Goal: Navigation & Orientation: Find specific page/section

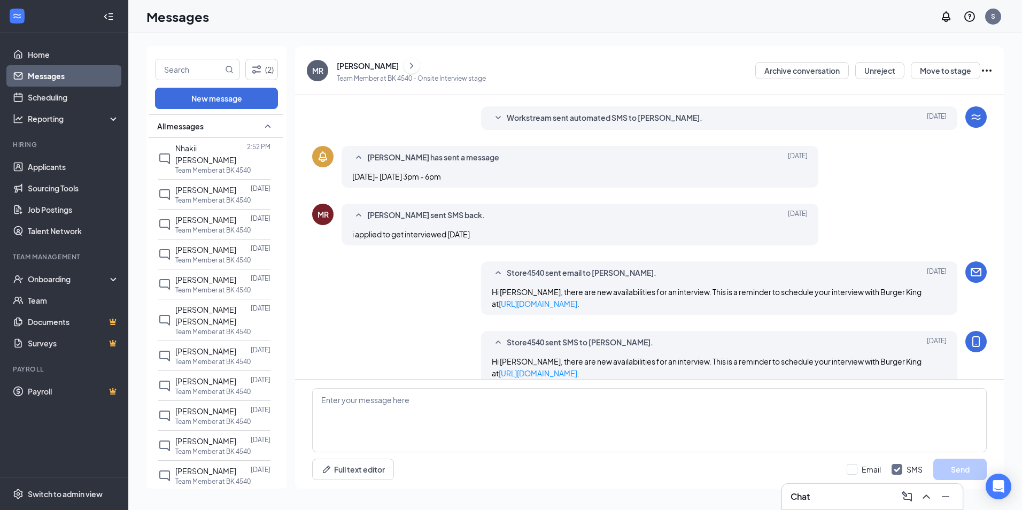
scroll to position [225, 0]
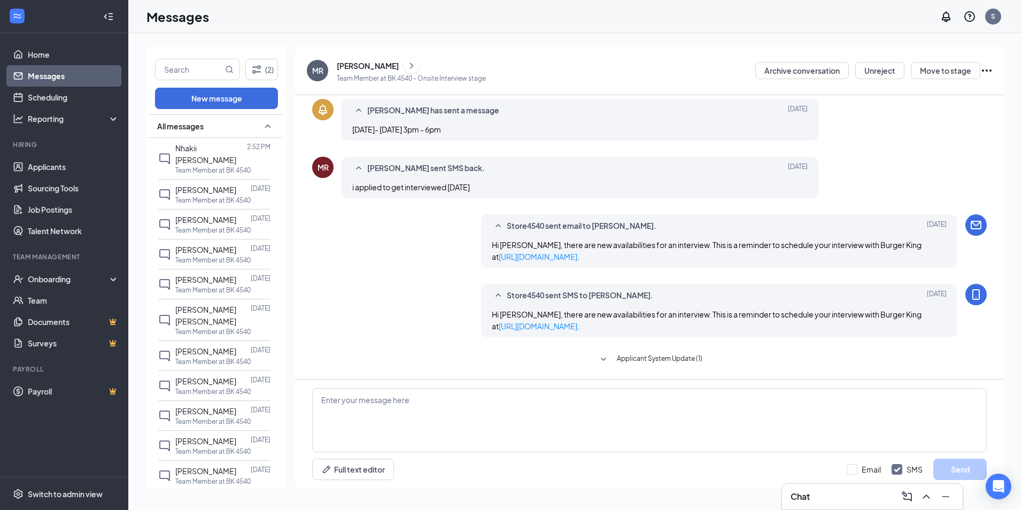
click at [617, 358] on span "Applicant System Update (1)" at bounding box center [660, 359] width 86 height 13
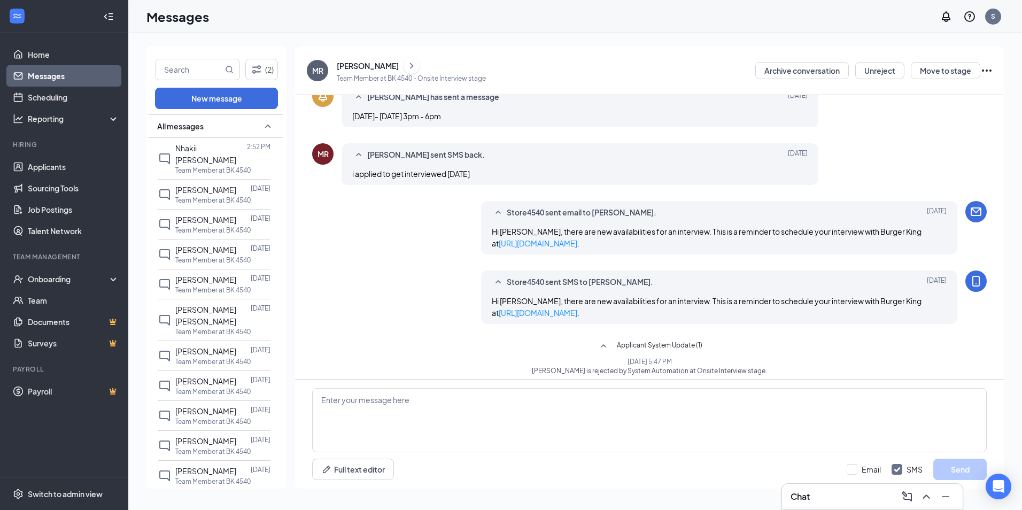
scroll to position [245, 0]
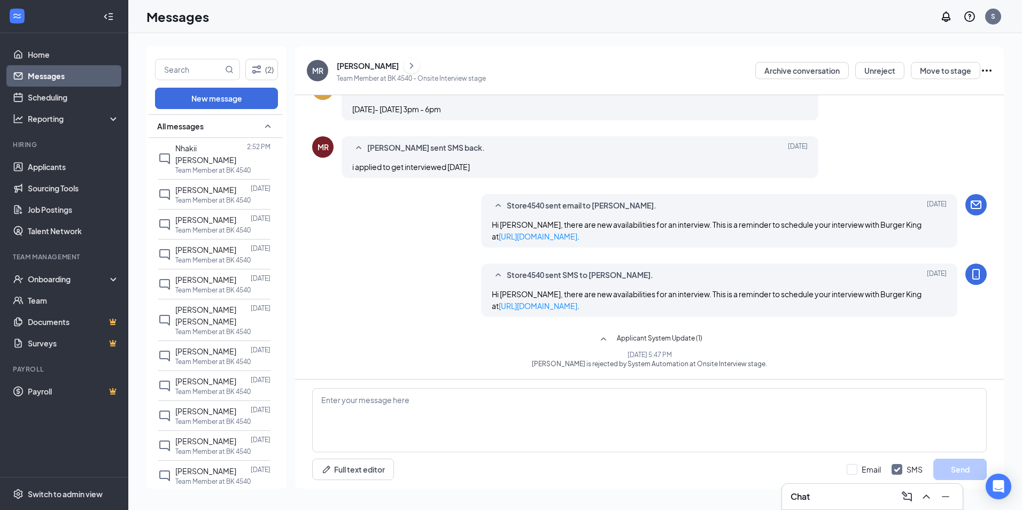
click at [629, 335] on span "Applicant System Update (1)" at bounding box center [660, 339] width 86 height 13
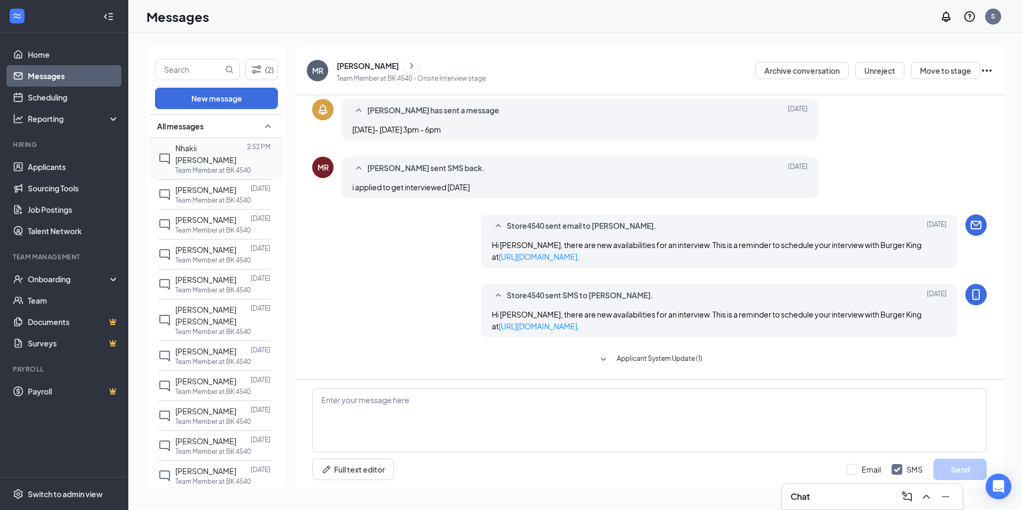
click at [210, 166] on p "Team Member at BK 4540" at bounding box center [212, 170] width 75 height 9
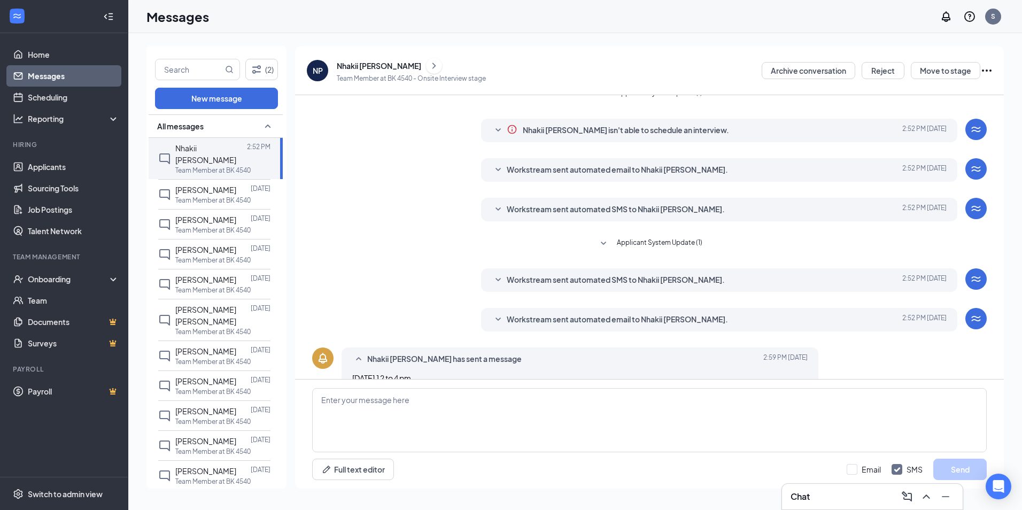
scroll to position [34, 0]
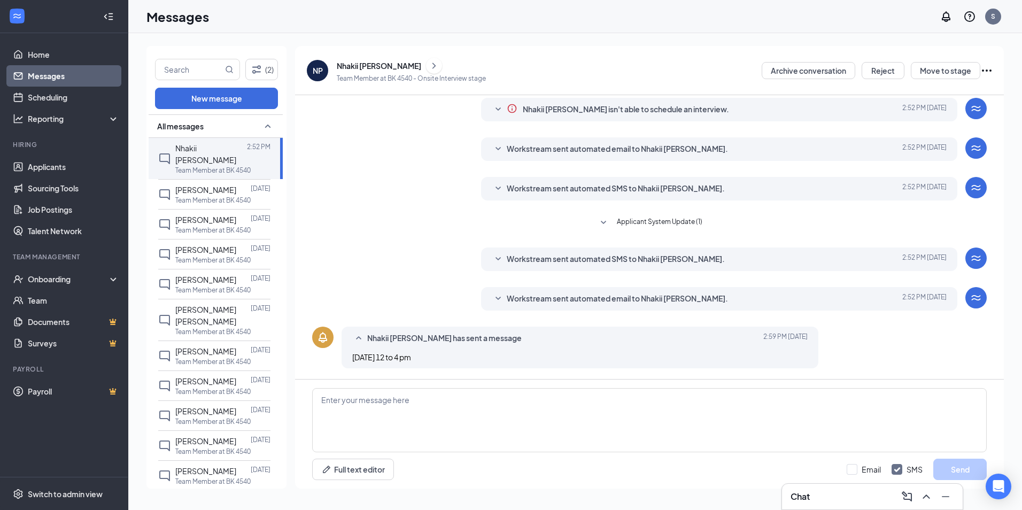
click at [599, 219] on icon "SmallChevronDown" at bounding box center [603, 223] width 13 height 13
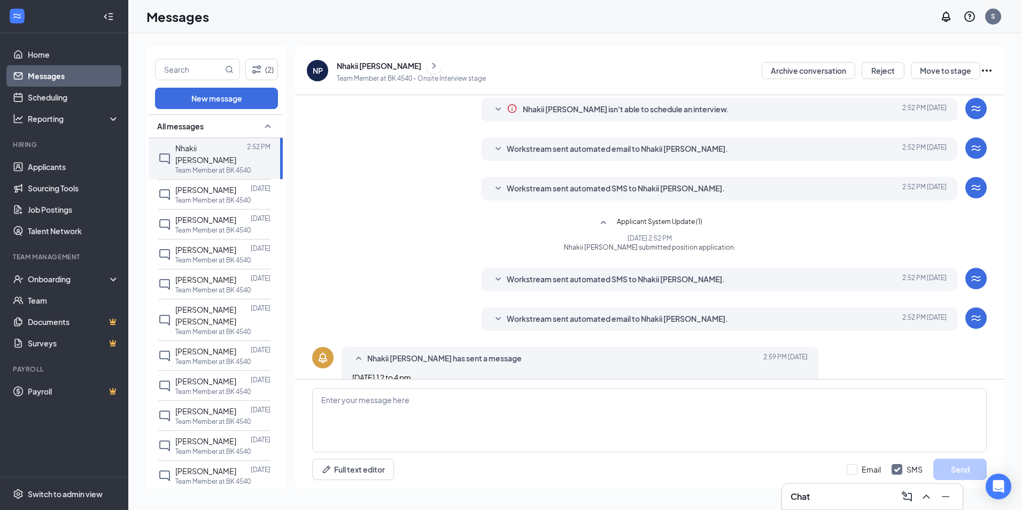
click at [599, 219] on icon "SmallChevronUp" at bounding box center [603, 223] width 13 height 13
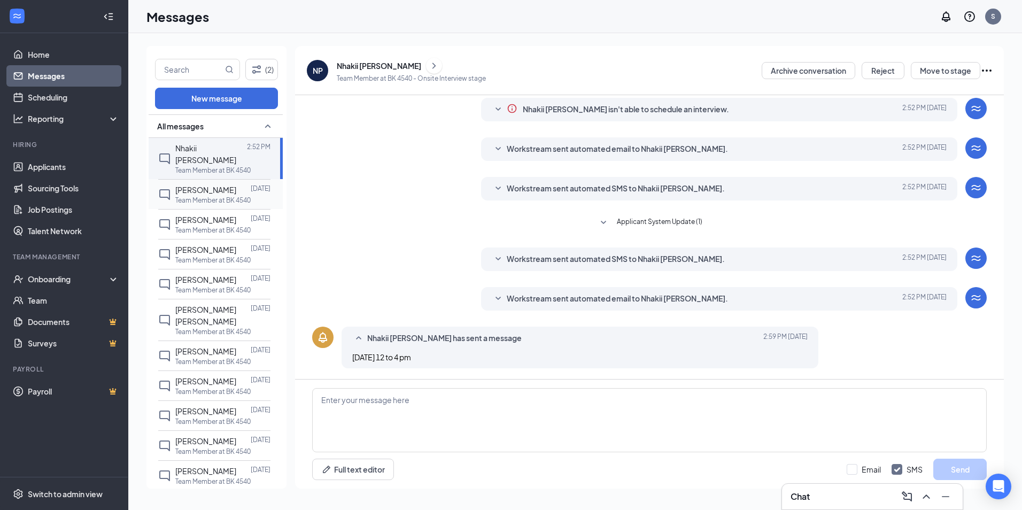
click at [238, 196] on p "Team Member at BK 4540" at bounding box center [212, 200] width 75 height 9
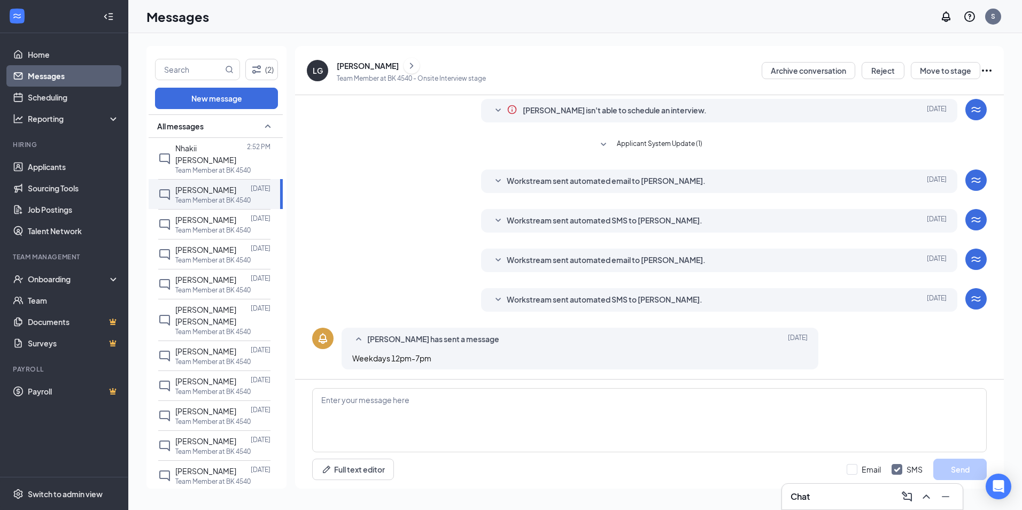
scroll to position [34, 0]
click at [198, 215] on span "[PERSON_NAME]" at bounding box center [205, 220] width 61 height 10
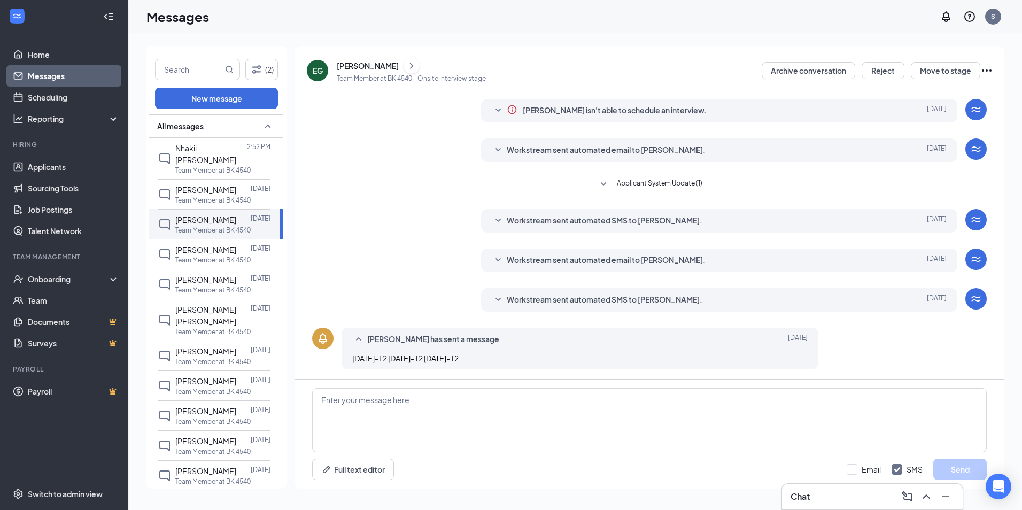
scroll to position [34, 0]
click at [191, 256] on p "Team Member at BK 4540" at bounding box center [212, 260] width 75 height 9
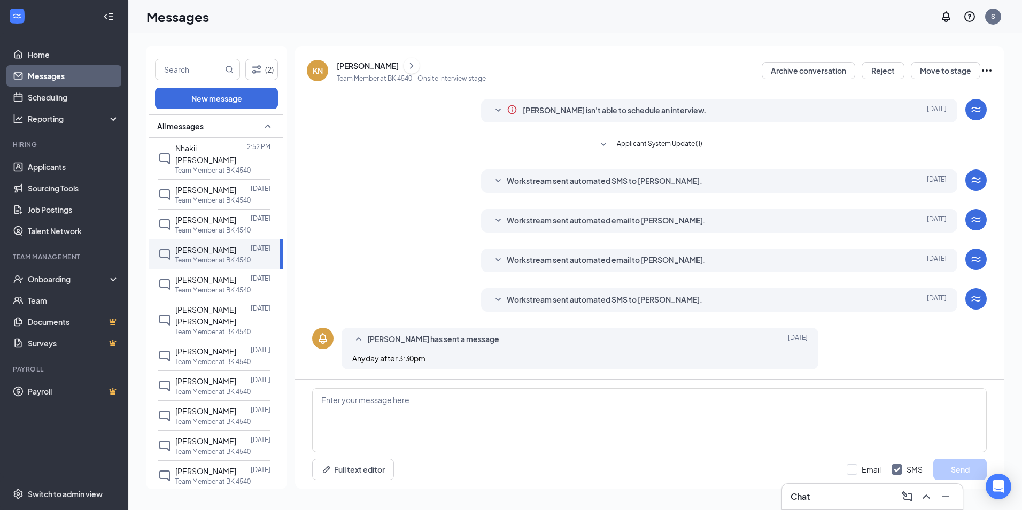
scroll to position [34, 0]
click at [205, 279] on div "[PERSON_NAME]" at bounding box center [205, 280] width 61 height 12
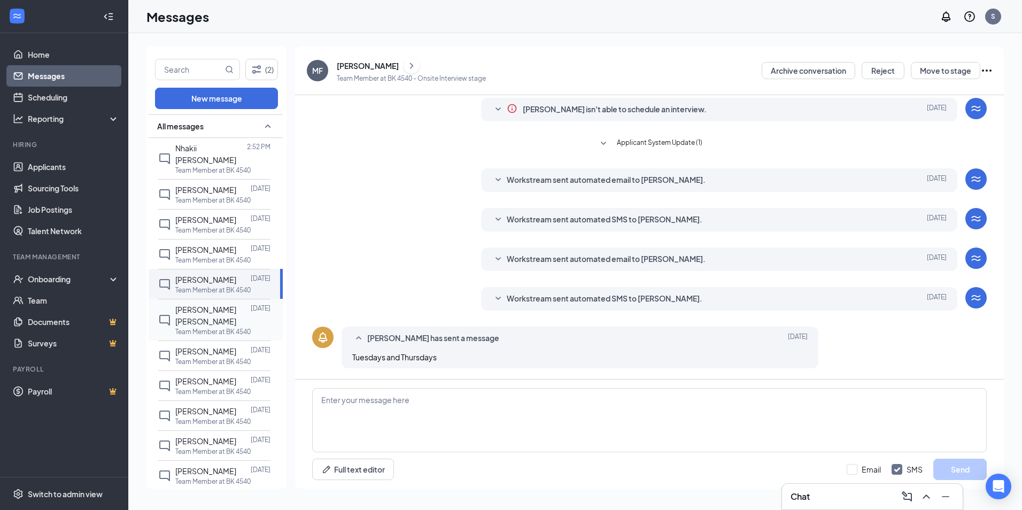
click at [198, 318] on span "[PERSON_NAME] [PERSON_NAME]" at bounding box center [205, 315] width 61 height 21
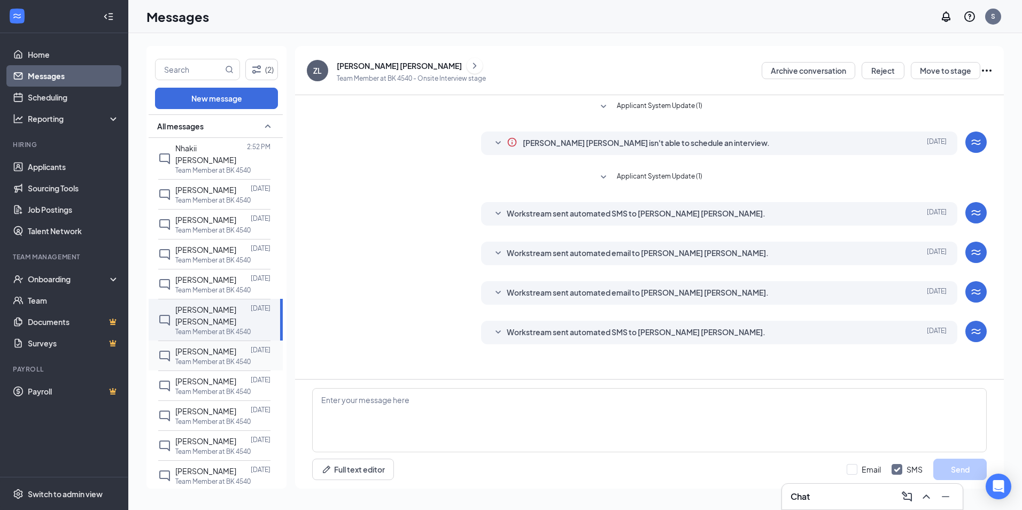
click at [236, 350] on div at bounding box center [243, 351] width 14 height 12
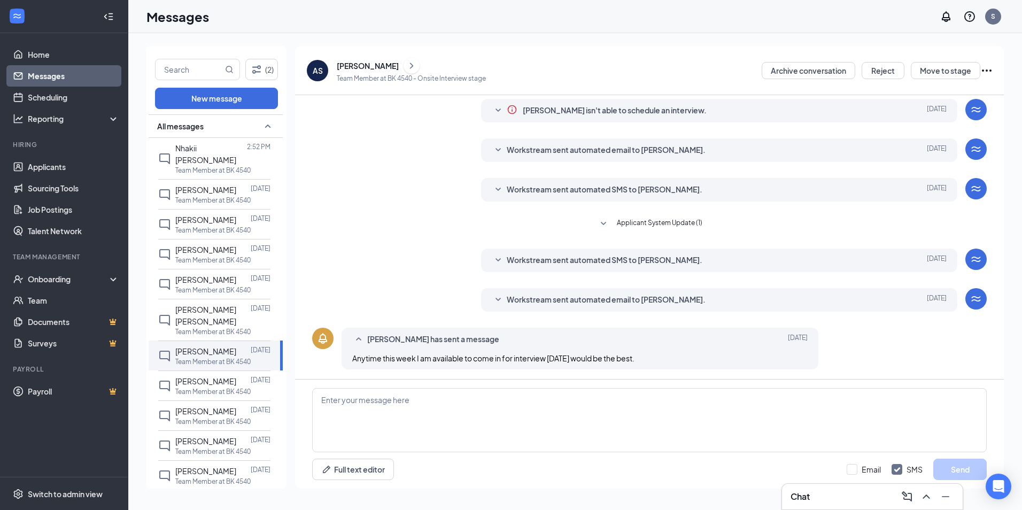
scroll to position [34, 0]
click at [228, 388] on p "Team Member at BK 4540" at bounding box center [212, 391] width 75 height 9
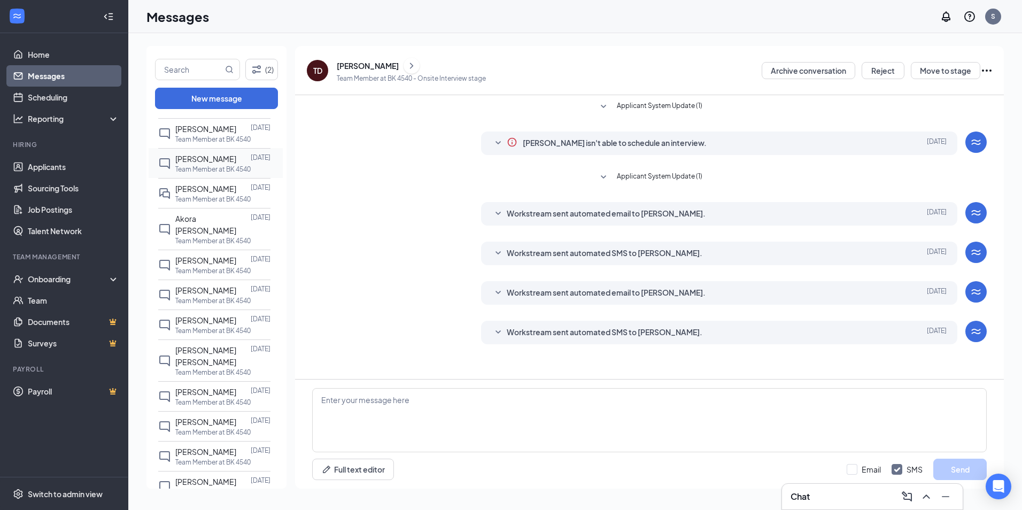
scroll to position [695, 0]
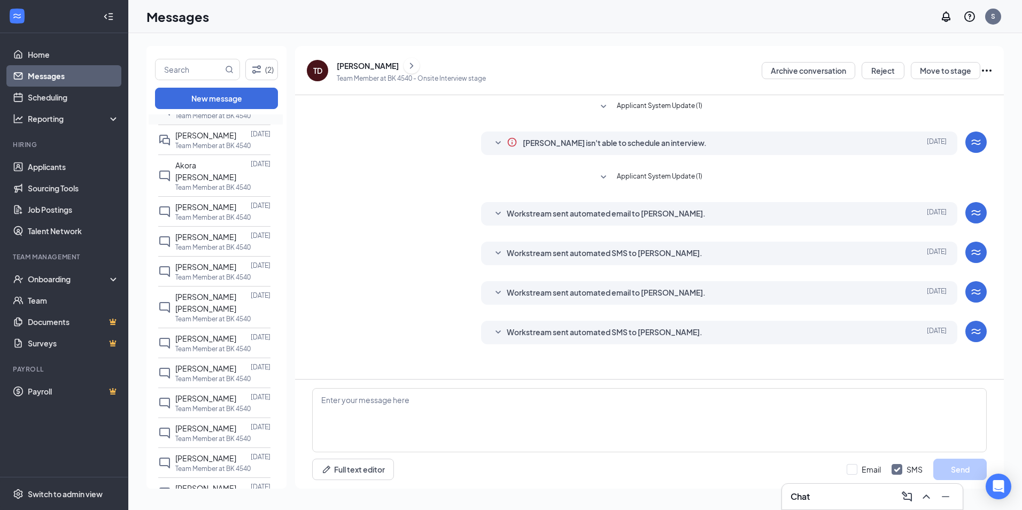
click at [208, 299] on span "[PERSON_NAME] [PERSON_NAME]" at bounding box center [205, 302] width 61 height 21
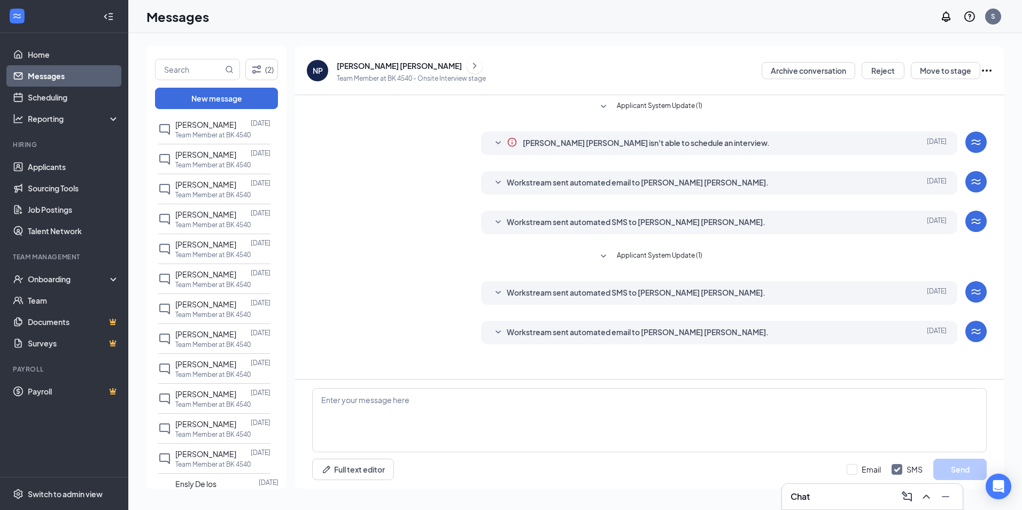
scroll to position [962, 0]
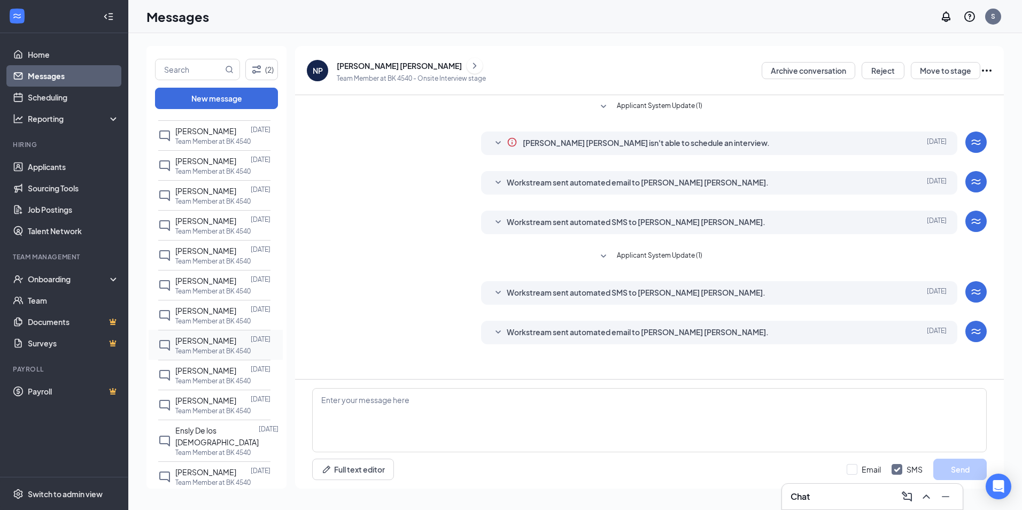
click at [223, 341] on span "[PERSON_NAME]" at bounding box center [205, 341] width 61 height 10
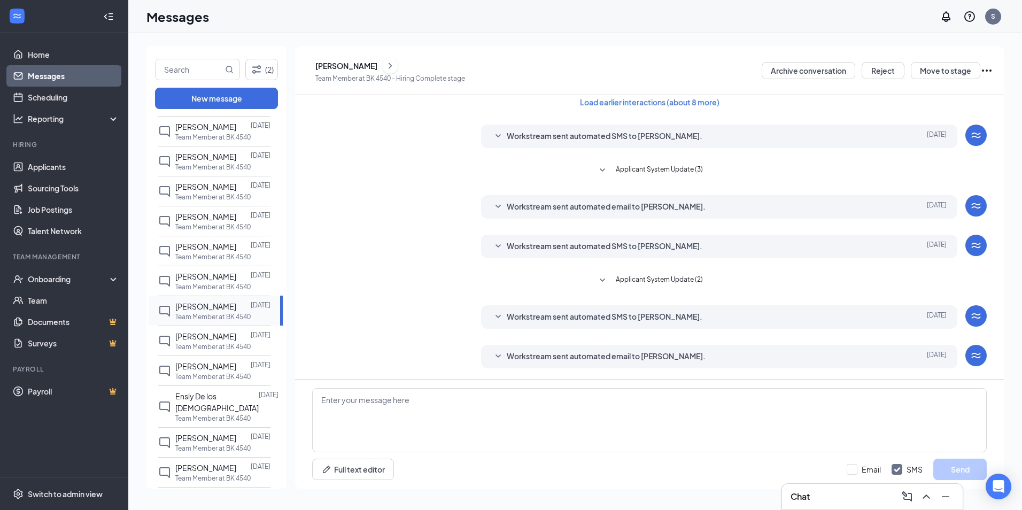
scroll to position [1016, 0]
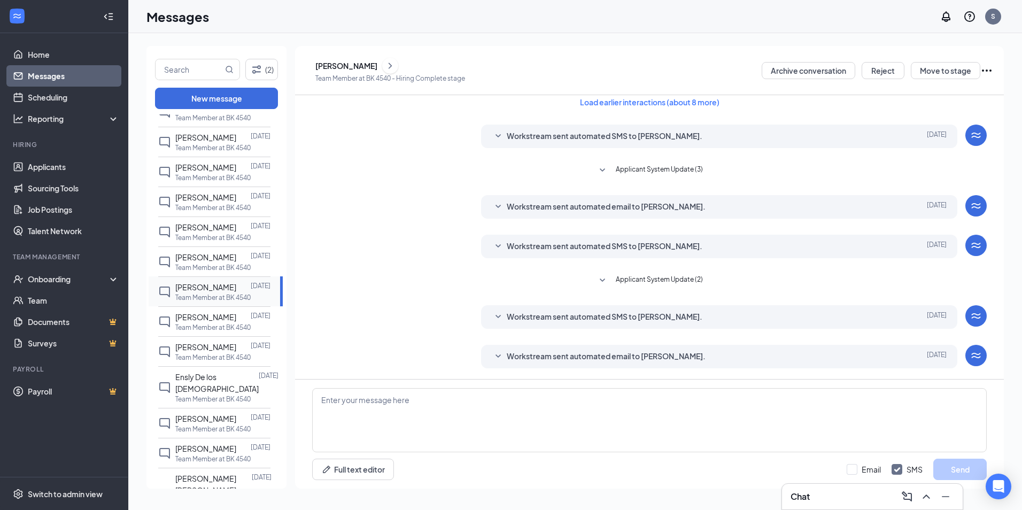
click at [223, 341] on div "[PERSON_NAME]" at bounding box center [205, 347] width 61 height 12
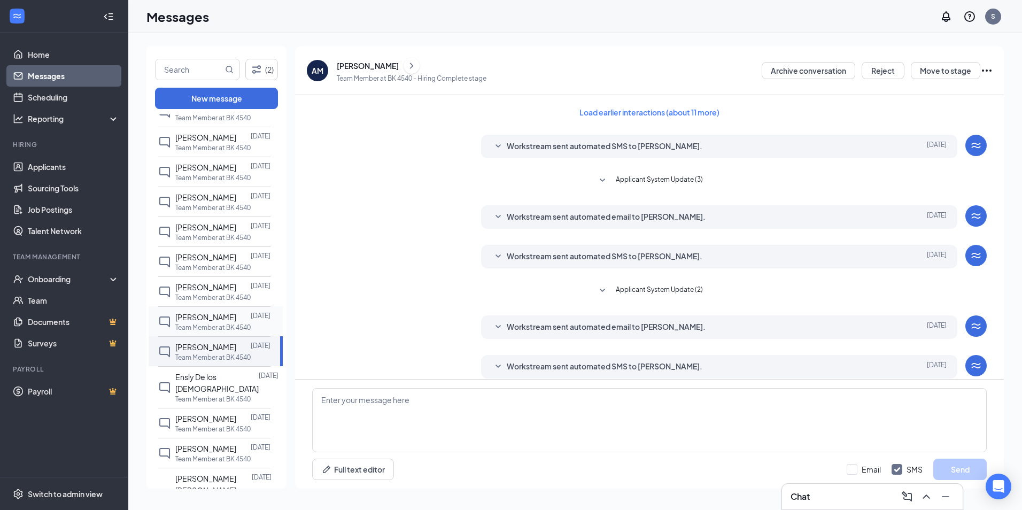
scroll to position [10, 0]
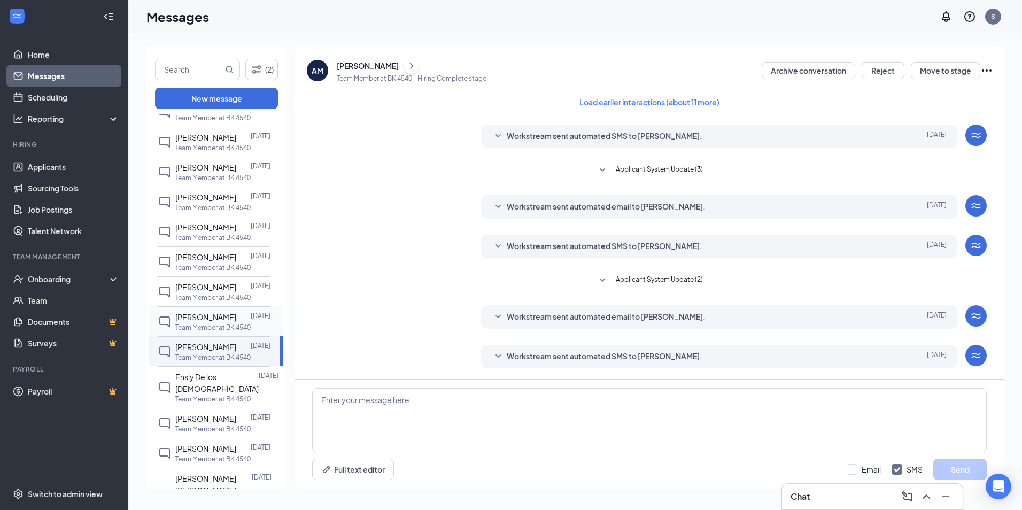
click at [236, 320] on div at bounding box center [243, 317] width 14 height 12
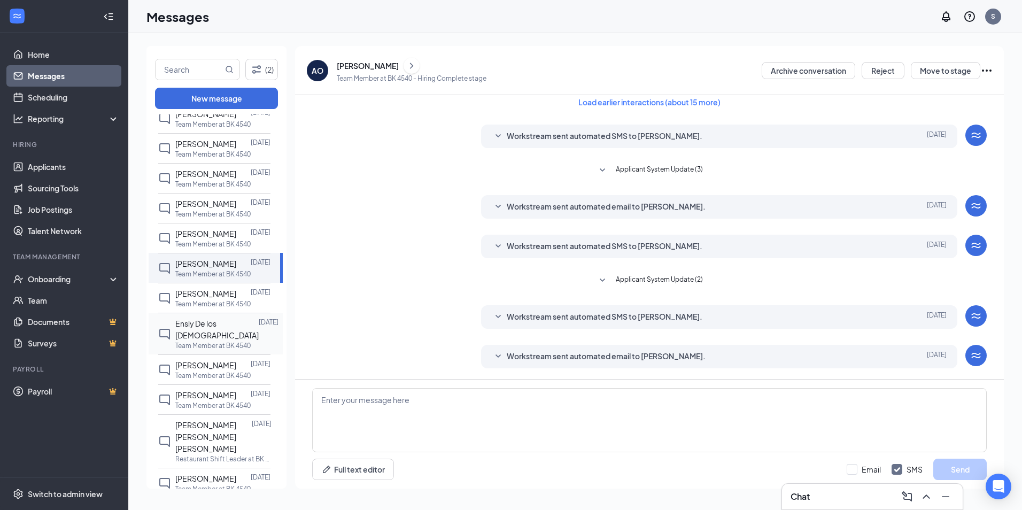
click at [214, 341] on div "Ensly De los [DEMOGRAPHIC_DATA]" at bounding box center [216, 330] width 83 height 24
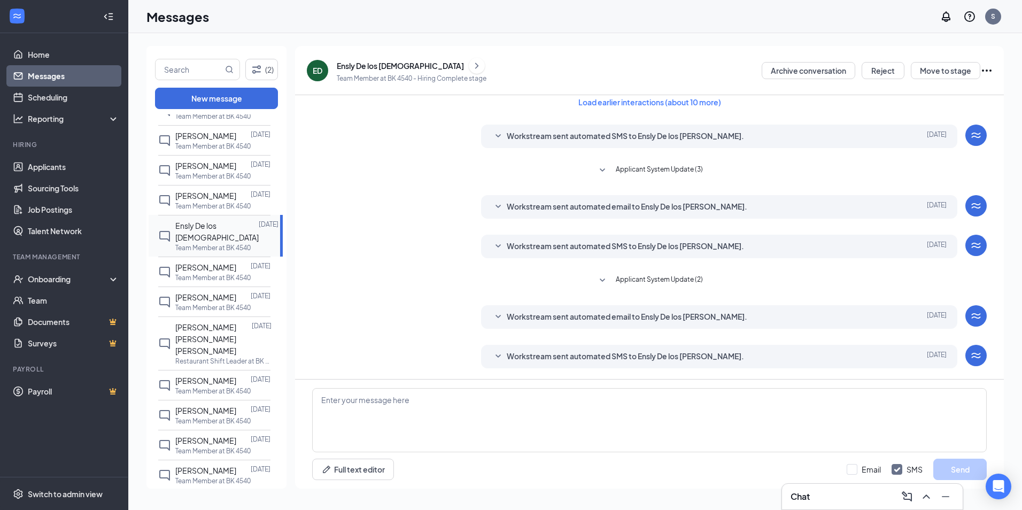
scroll to position [1176, 0]
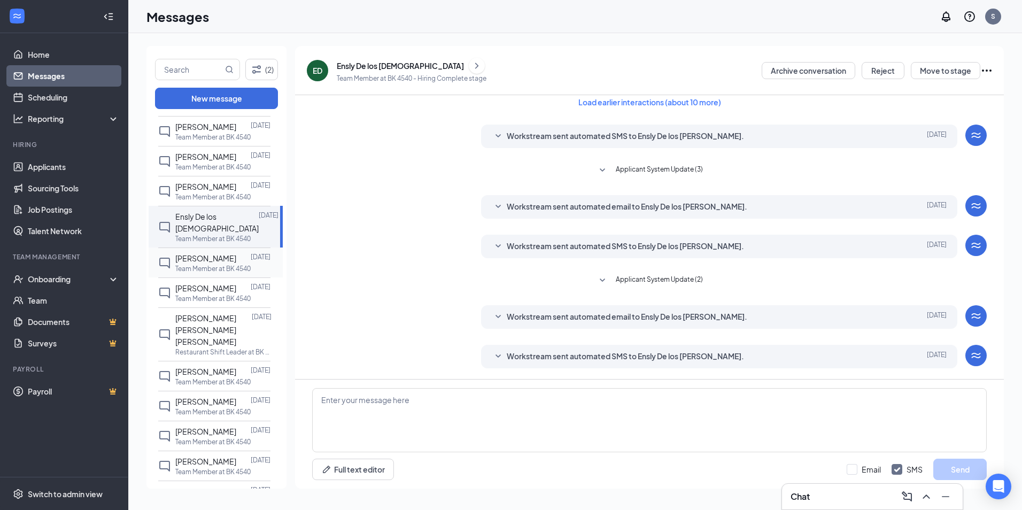
click at [207, 263] on span "[PERSON_NAME]" at bounding box center [205, 258] width 61 height 10
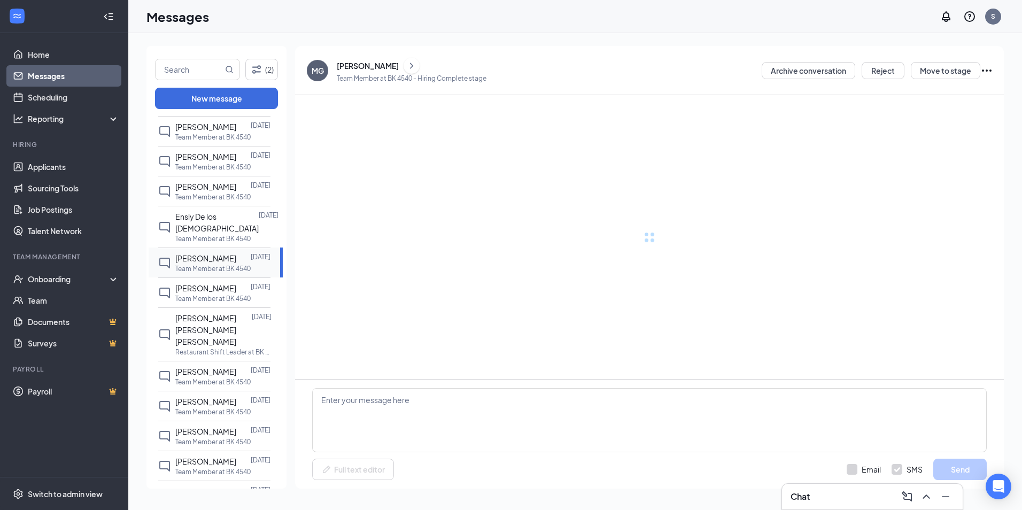
scroll to position [10, 0]
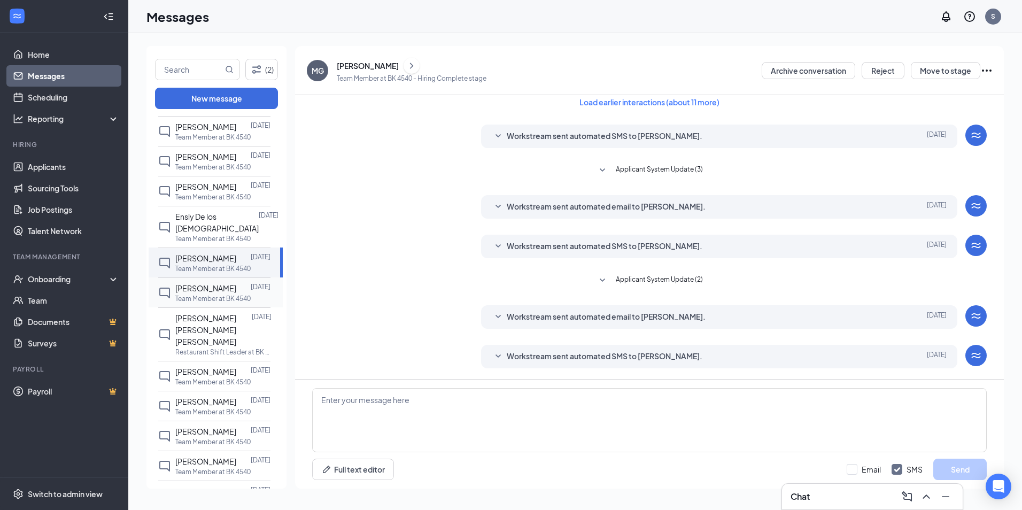
click at [202, 303] on p "Team Member at BK 4540" at bounding box center [212, 298] width 75 height 9
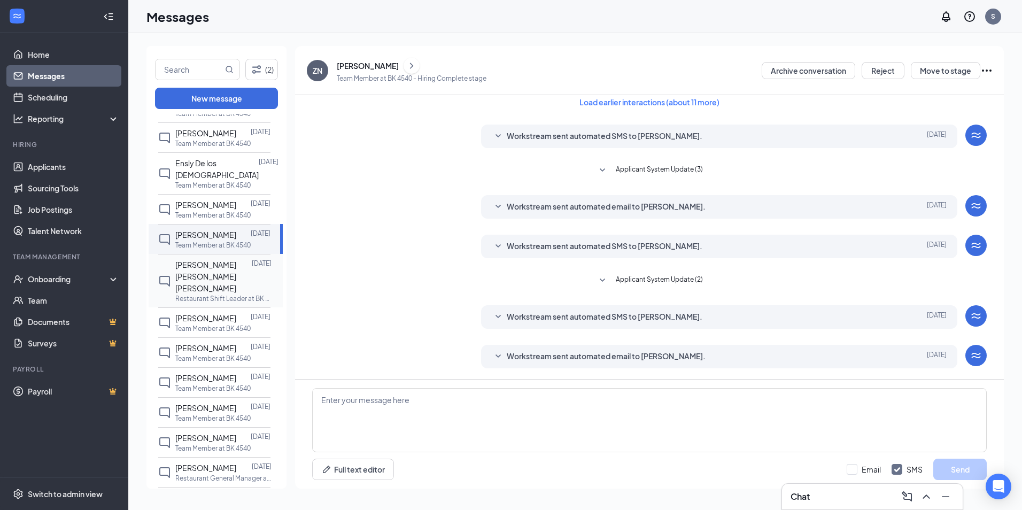
click at [212, 290] on span "[PERSON_NAME] [PERSON_NAME] [PERSON_NAME]" at bounding box center [205, 276] width 61 height 33
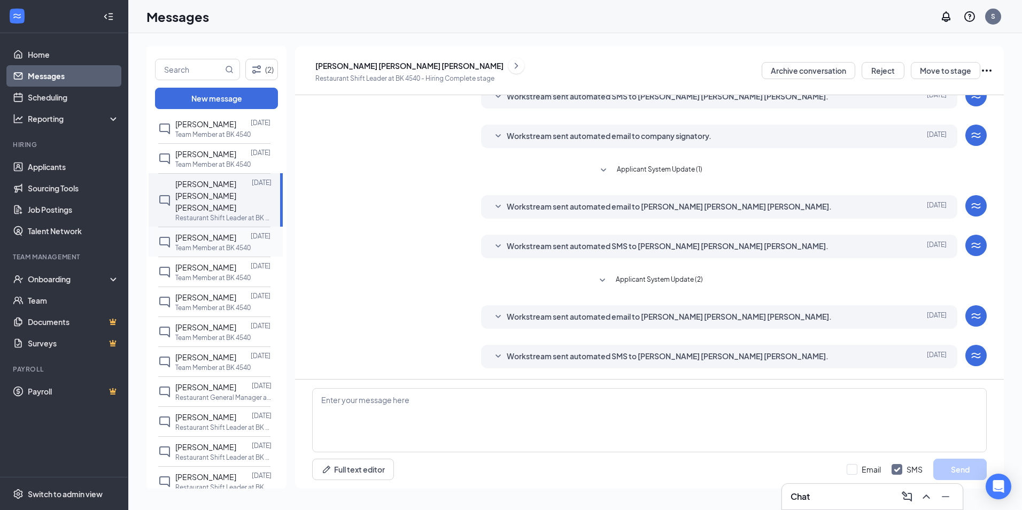
scroll to position [1337, 0]
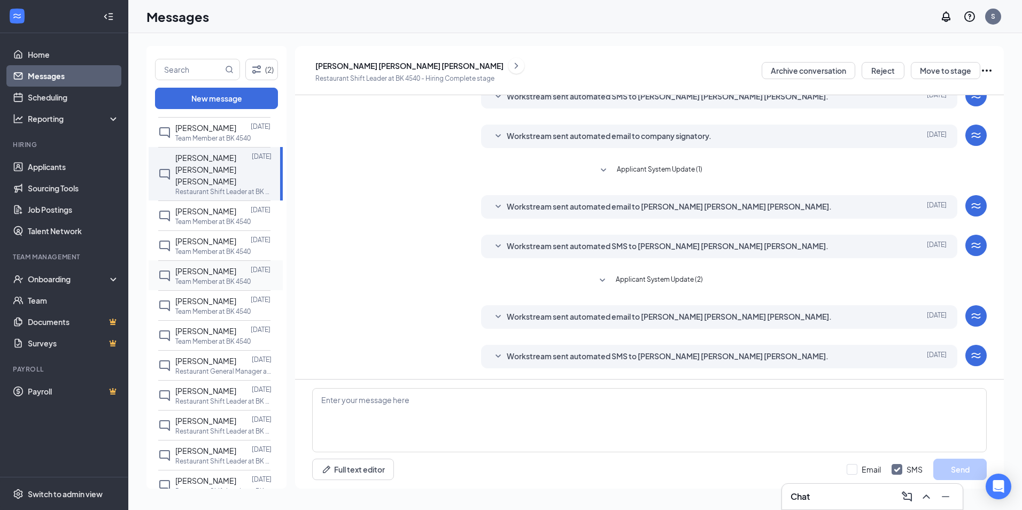
click at [222, 286] on p "Team Member at BK 4540" at bounding box center [212, 281] width 75 height 9
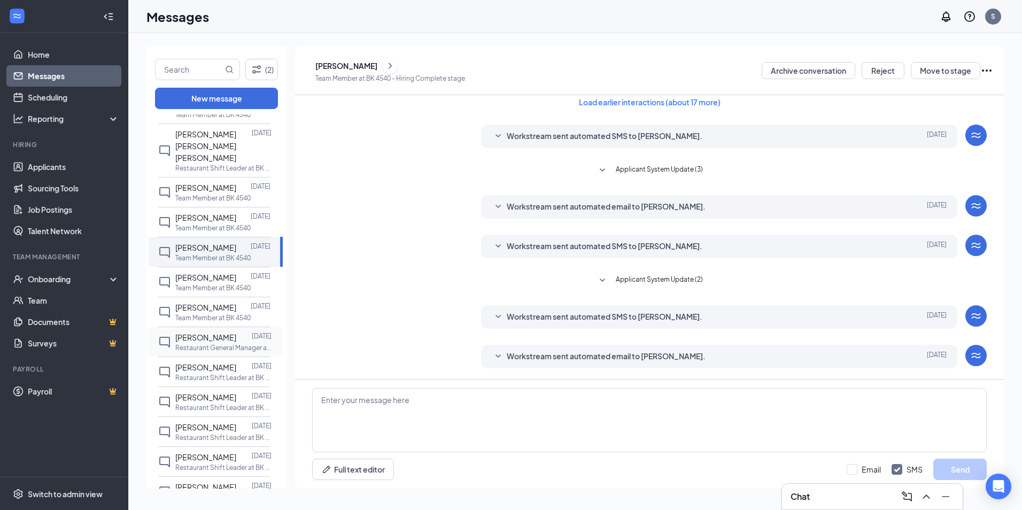
scroll to position [1337, 0]
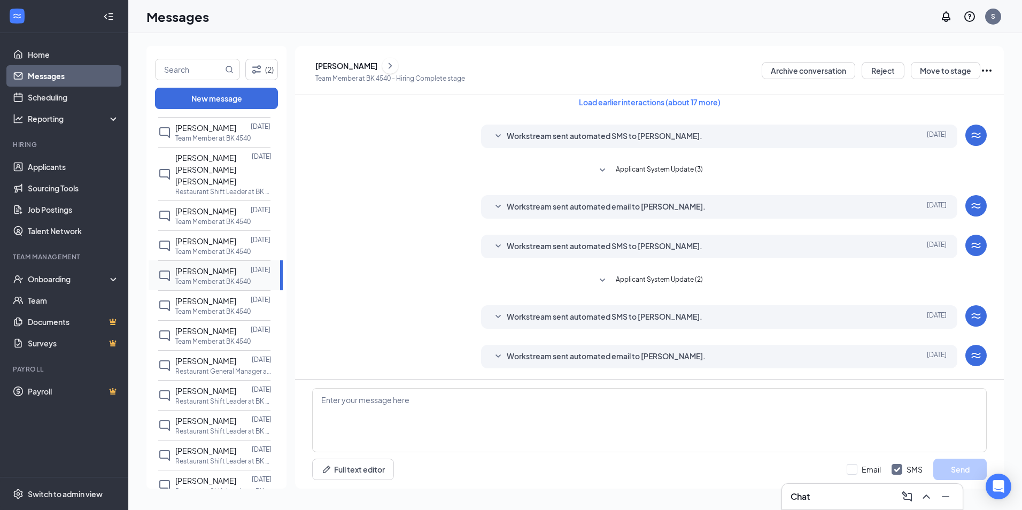
click at [227, 276] on span "[PERSON_NAME]" at bounding box center [205, 271] width 61 height 10
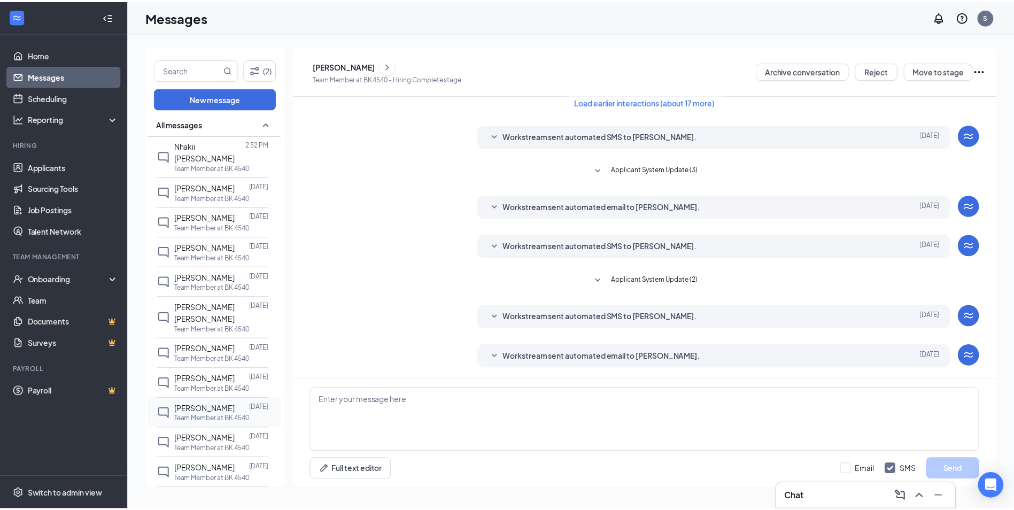
scroll to position [0, 0]
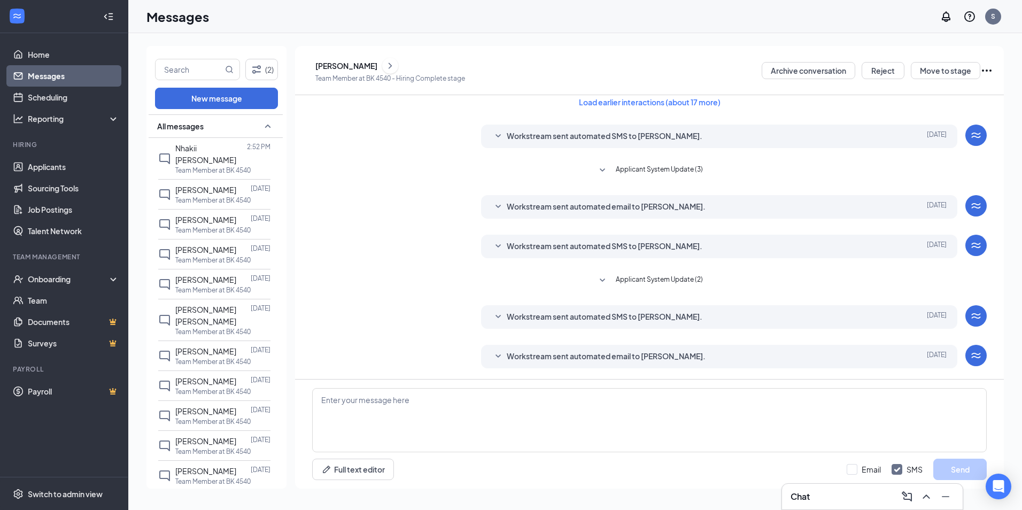
click at [77, 81] on link "Messages" at bounding box center [73, 75] width 91 height 21
click at [247, 74] on button "(2)" at bounding box center [261, 69] width 33 height 21
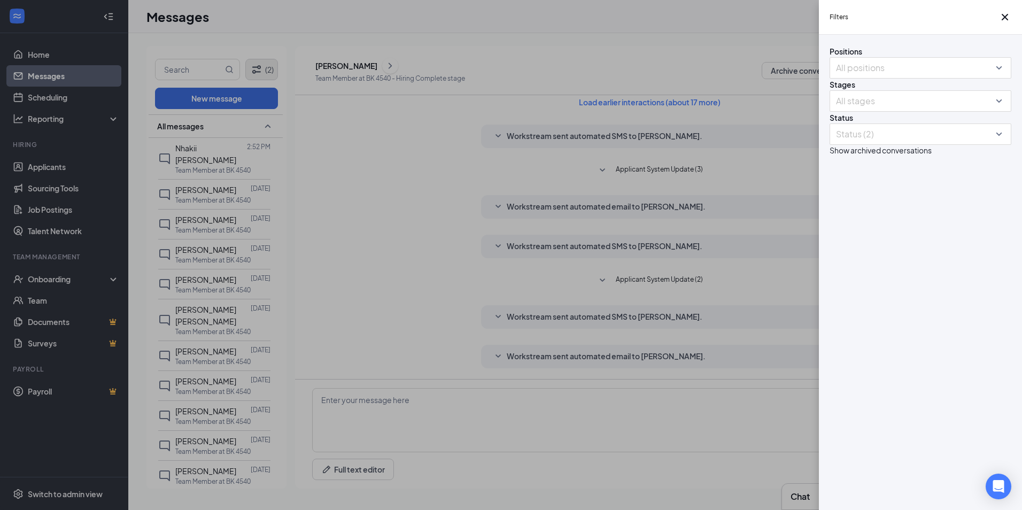
click at [247, 74] on div "Filters Positions All positions Stages All stages Status Status (2) Show archiv…" at bounding box center [511, 255] width 1022 height 510
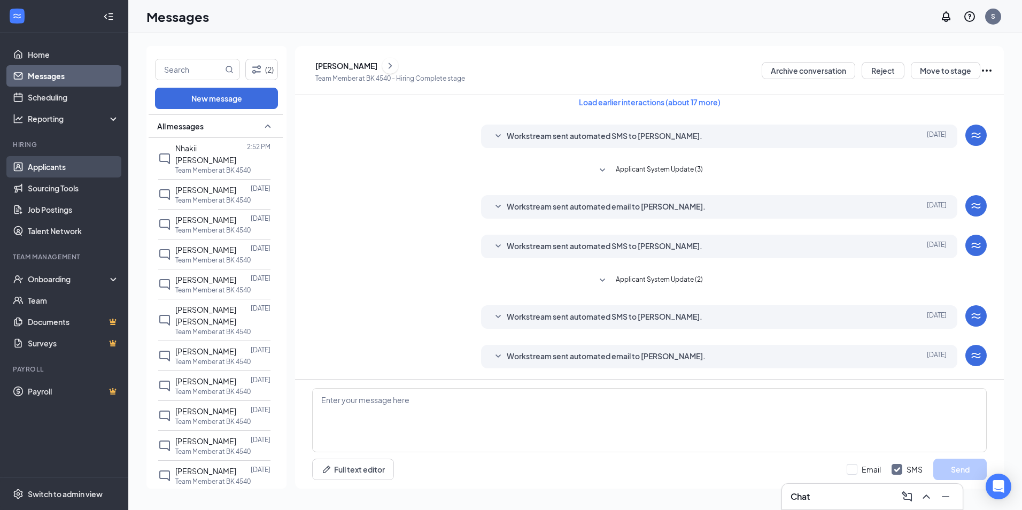
click at [52, 161] on link "Applicants" at bounding box center [73, 166] width 91 height 21
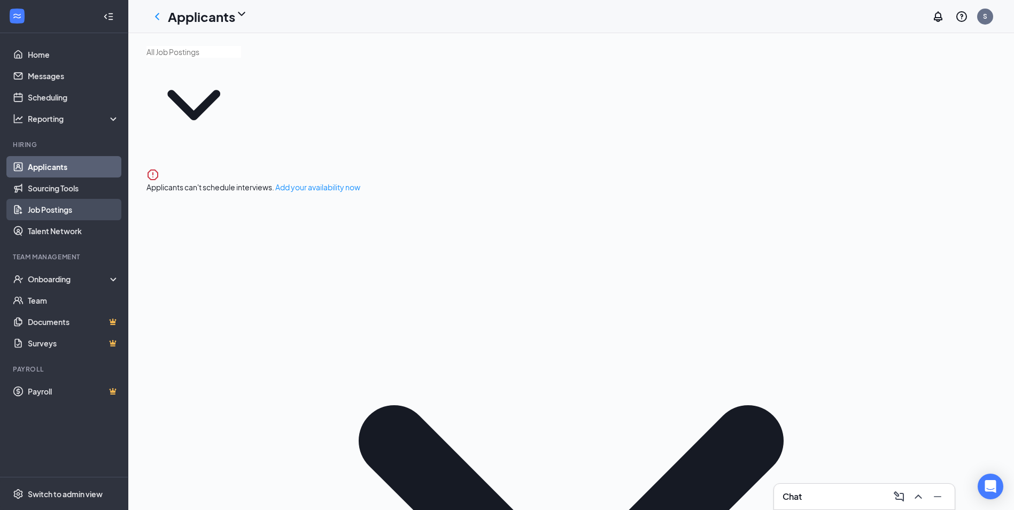
click at [58, 202] on link "Job Postings" at bounding box center [73, 209] width 91 height 21
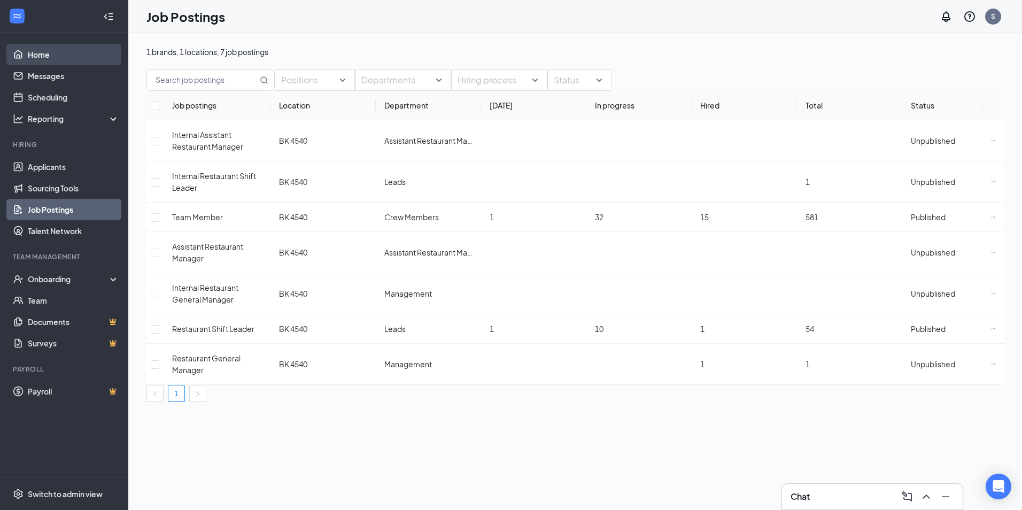
click at [76, 58] on link "Home" at bounding box center [73, 54] width 91 height 21
